Goal: Information Seeking & Learning: Learn about a topic

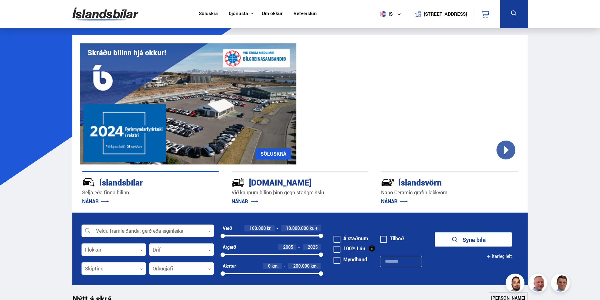
click at [269, 181] on div "[DOMAIN_NAME]" at bounding box center [288, 181] width 114 height 11
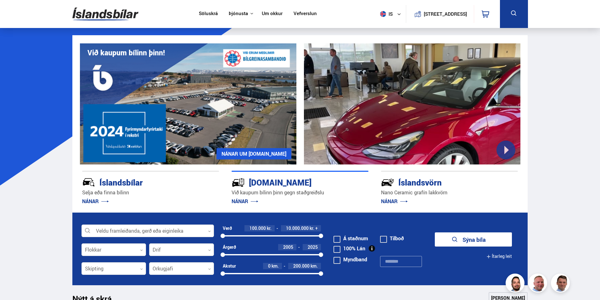
click at [242, 201] on link "NÁNAR" at bounding box center [244, 201] width 27 height 7
click at [273, 182] on div "[DOMAIN_NAME]" at bounding box center [288, 181] width 114 height 11
click at [243, 201] on link "NÁNAR" at bounding box center [244, 201] width 27 height 7
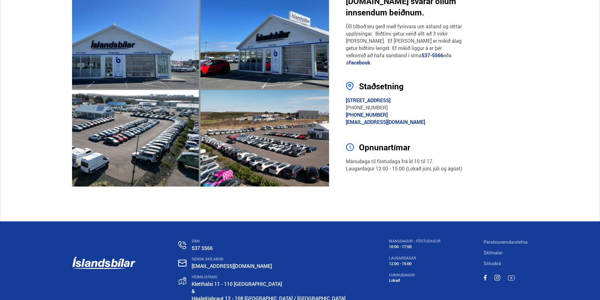
scroll to position [1179, 0]
